Goal: Information Seeking & Learning: Stay updated

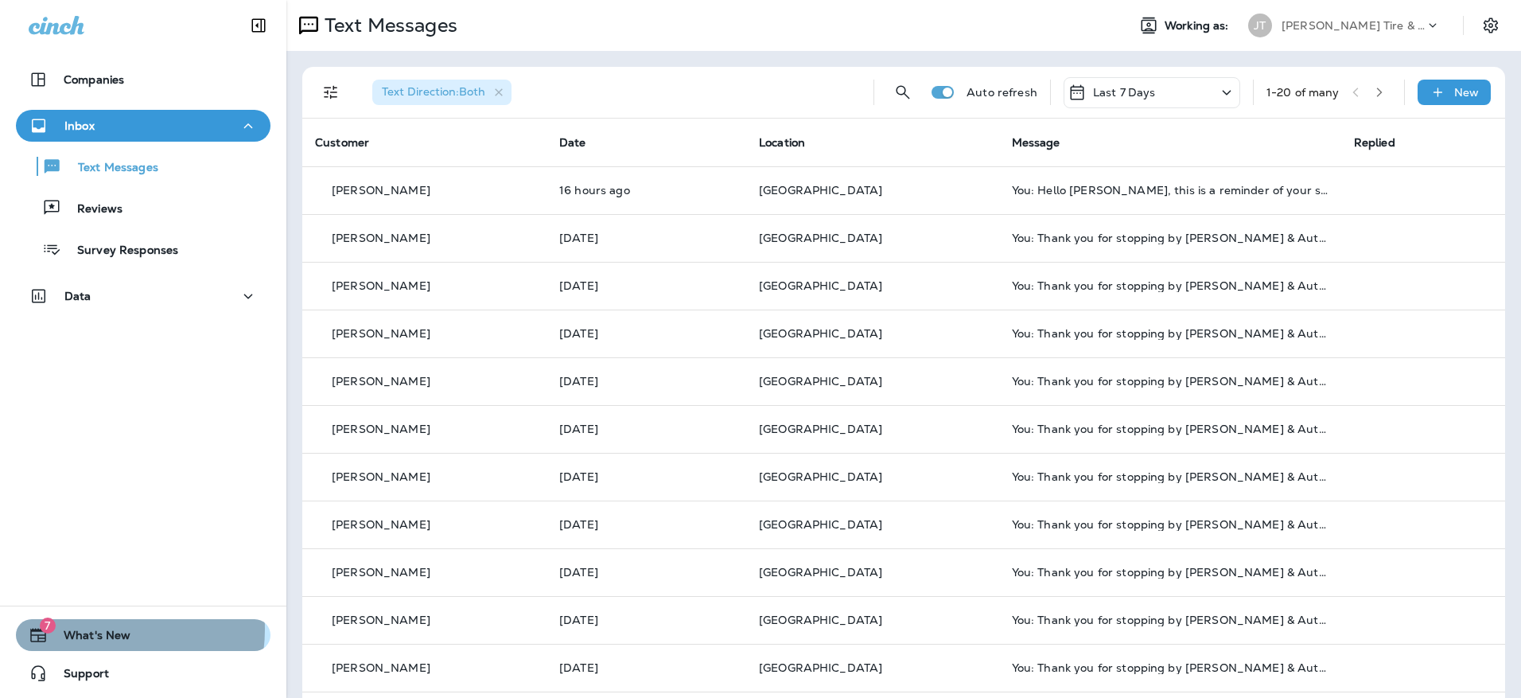
click at [86, 629] on span "What's New" at bounding box center [89, 638] width 83 height 19
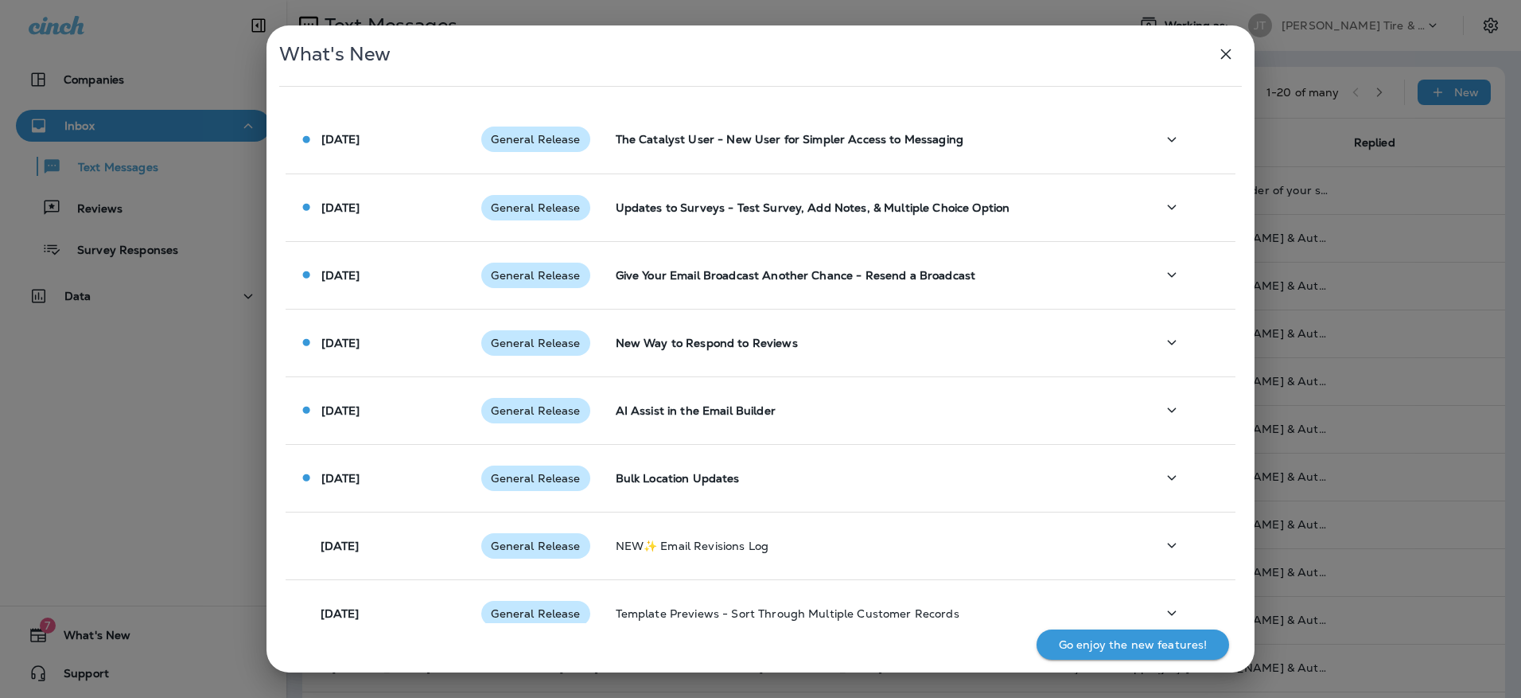
click at [211, 437] on div "What's New [DATE] General Release The Catalyst User - New User for Simpler Acce…" at bounding box center [760, 349] width 1521 height 698
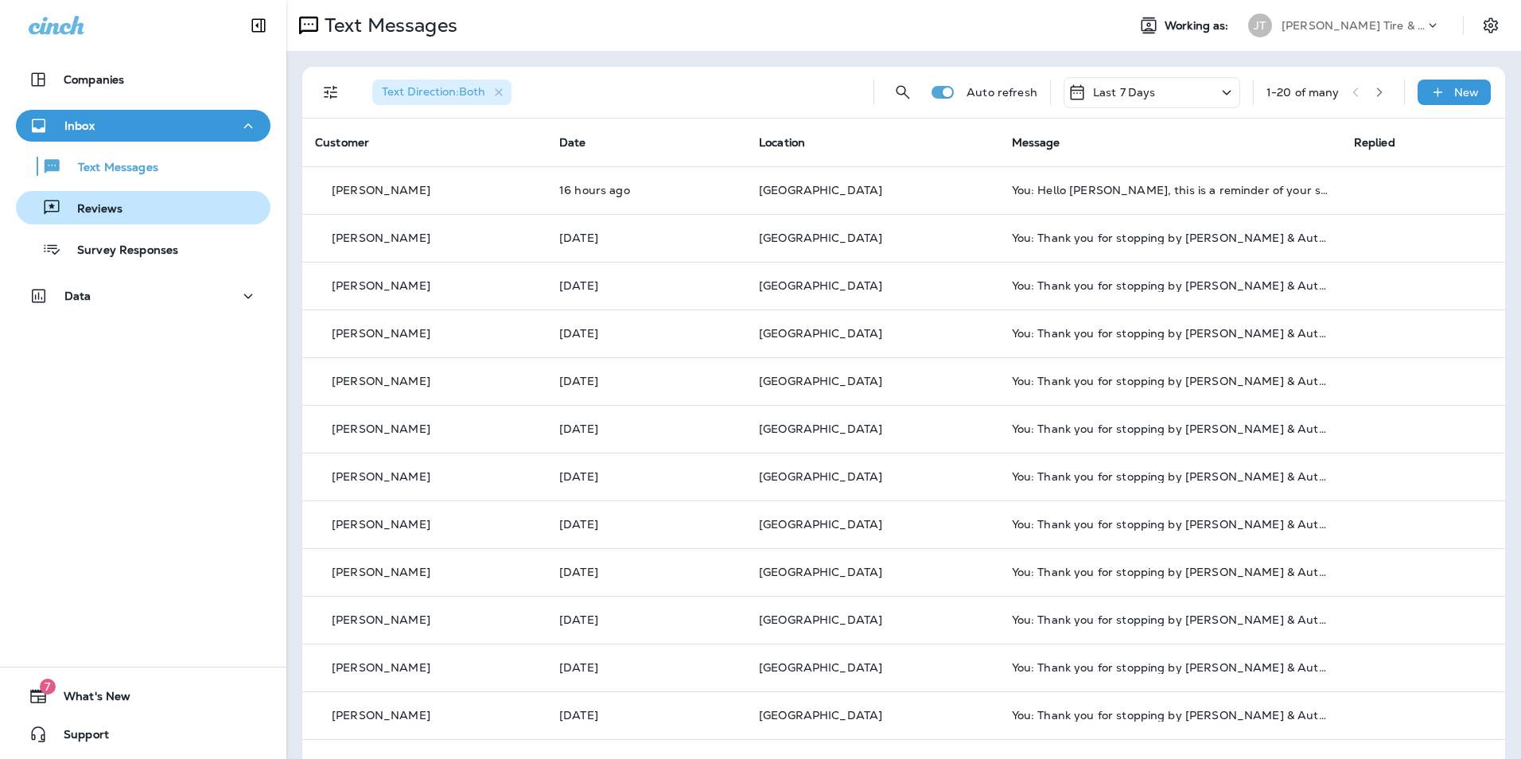
click at [95, 204] on p "Reviews" at bounding box center [91, 209] width 61 height 15
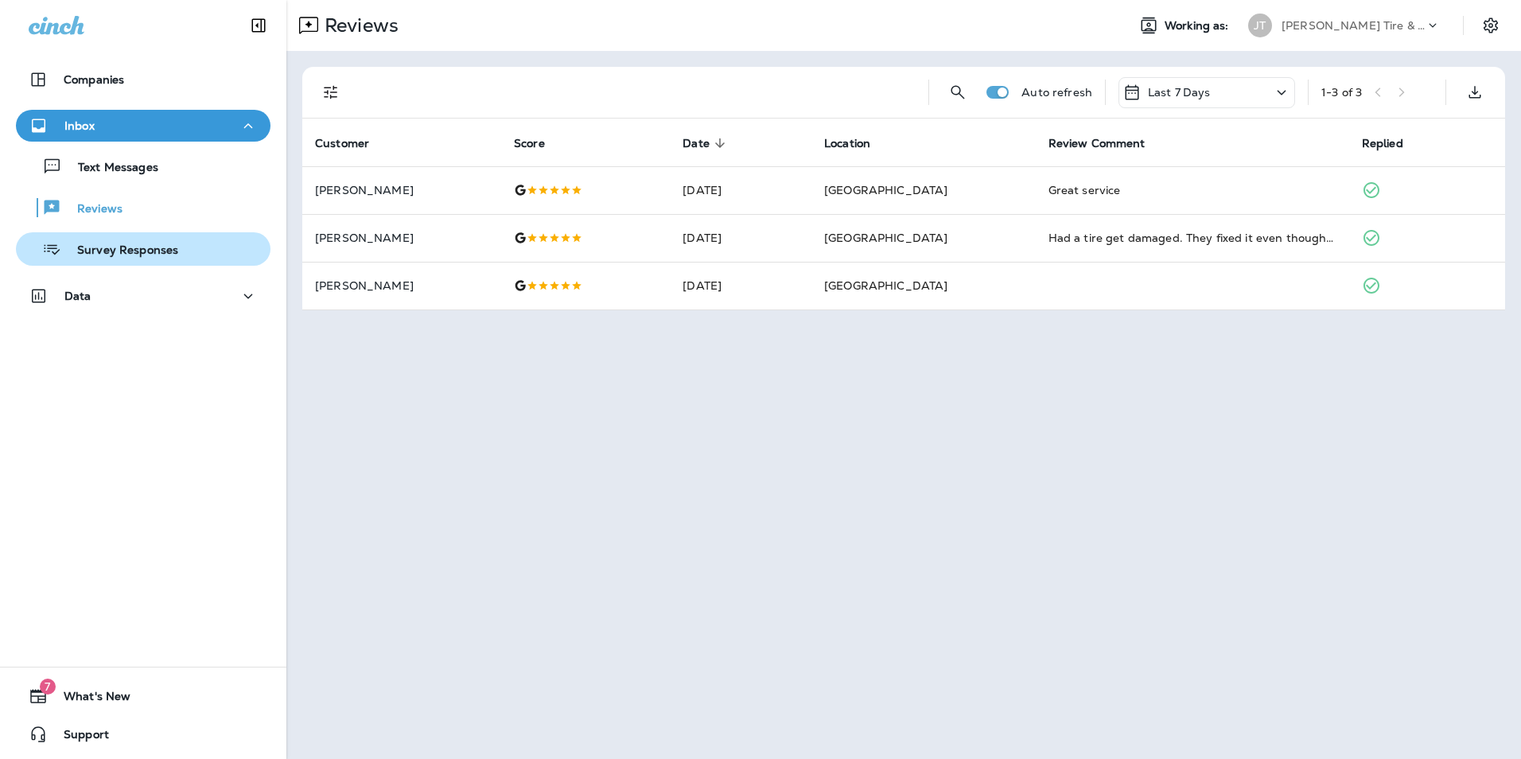
click at [86, 251] on p "Survey Responses" at bounding box center [119, 250] width 117 height 15
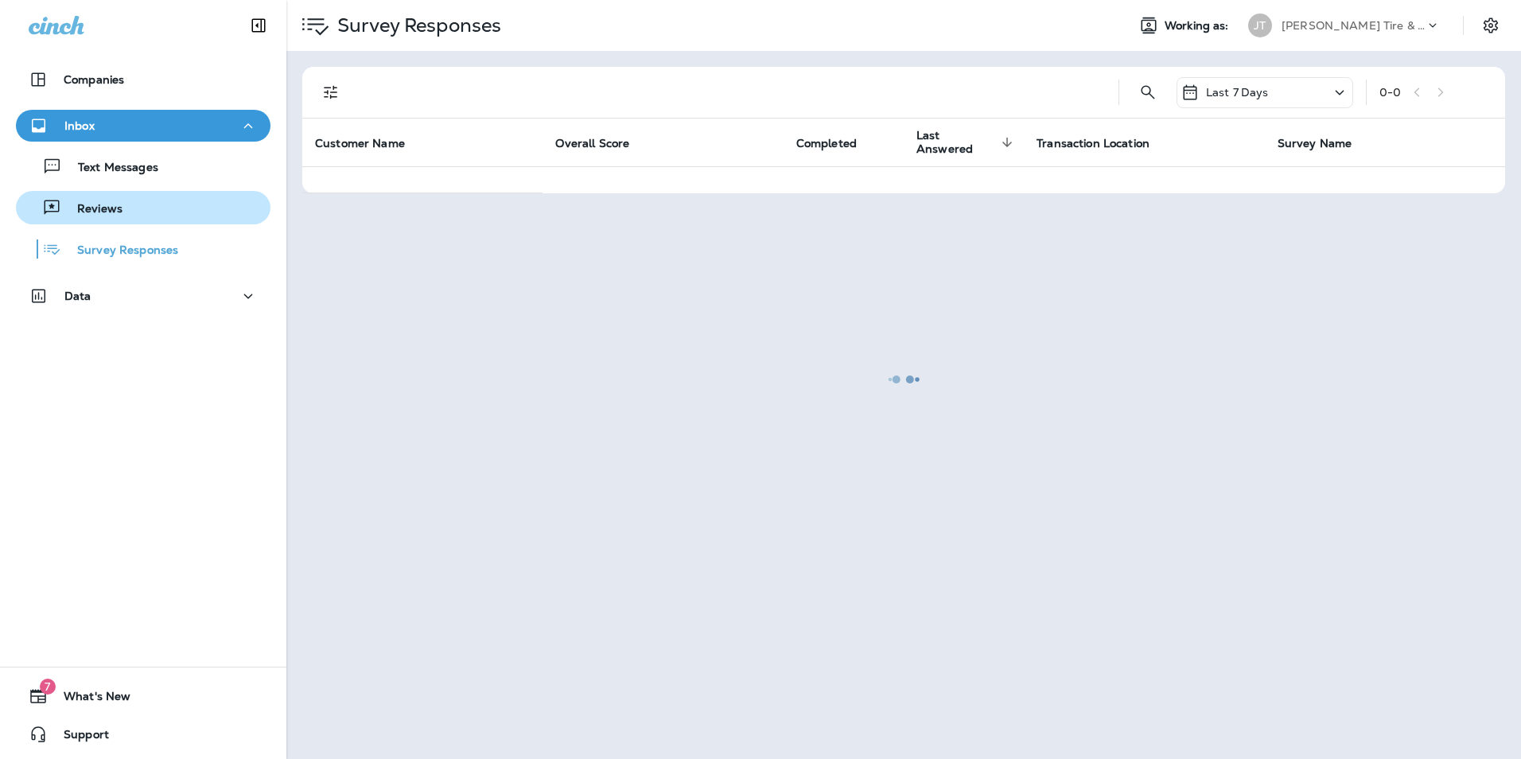
click at [130, 213] on div "Reviews" at bounding box center [143, 208] width 242 height 24
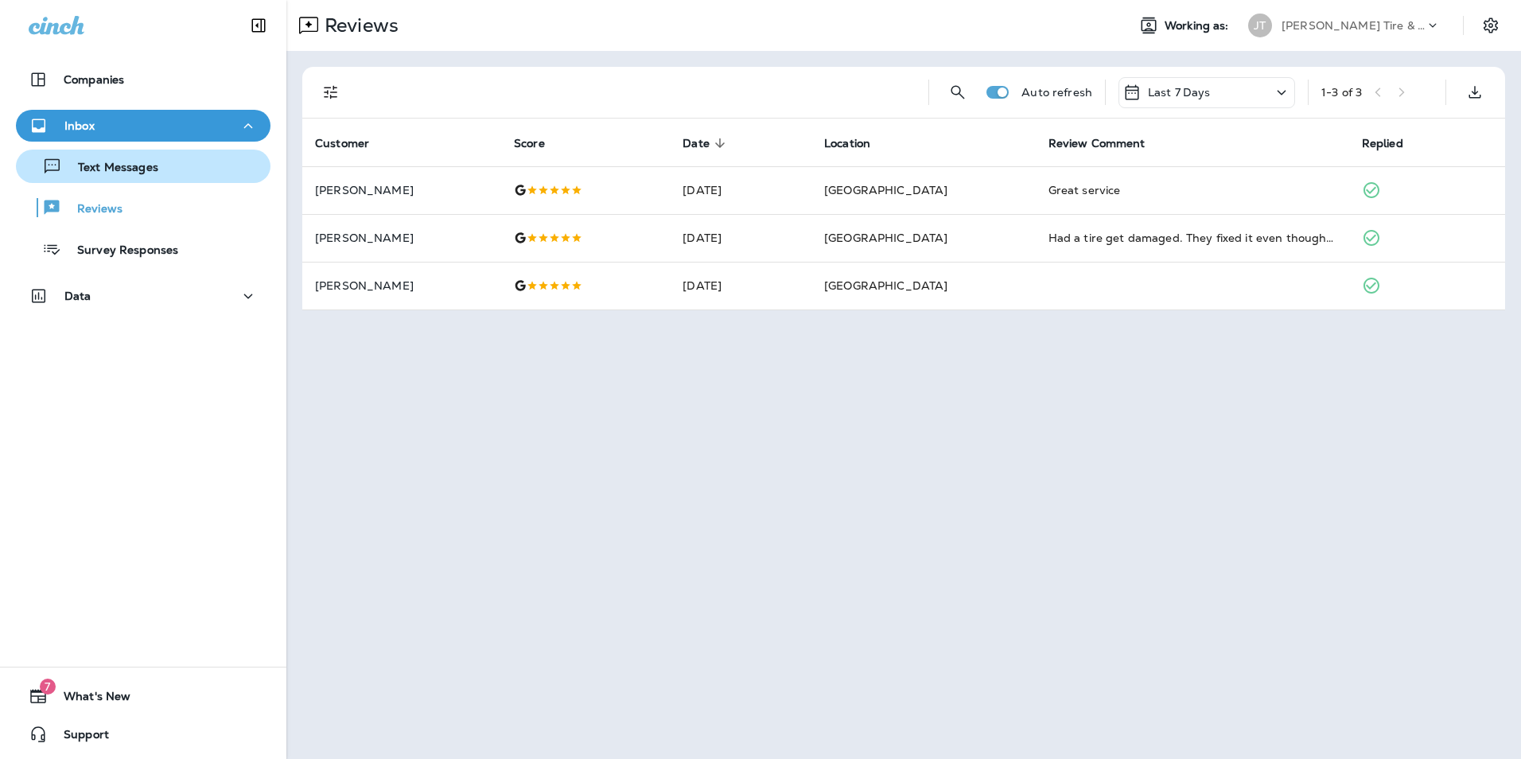
click at [142, 173] on p "Text Messages" at bounding box center [110, 168] width 96 height 15
